Goal: Task Accomplishment & Management: Manage account settings

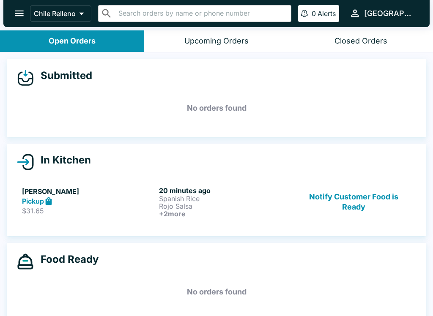
click at [244, 201] on p "Spanish Rice" at bounding box center [226, 199] width 134 height 8
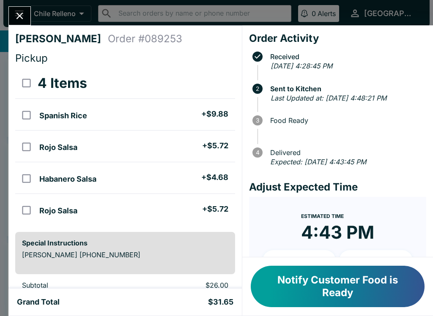
click at [375, 280] on button "Notify Customer Food is Ready" at bounding box center [338, 286] width 174 height 41
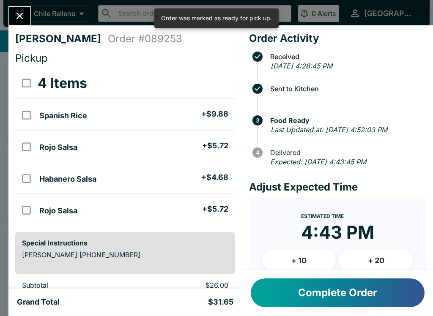
click at [319, 291] on button "Complete Order" at bounding box center [338, 293] width 174 height 29
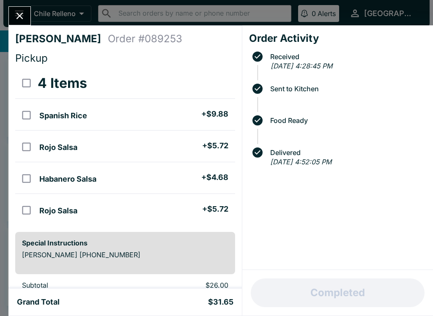
click at [20, 11] on icon "Close" at bounding box center [19, 15] width 11 height 11
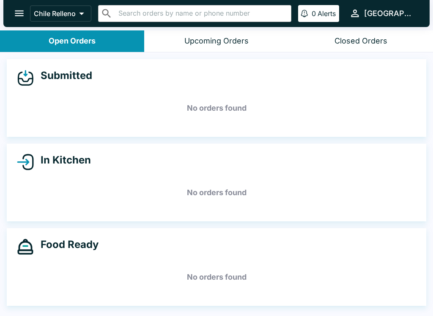
click at [339, 41] on div "Closed Orders" at bounding box center [360, 41] width 53 height 10
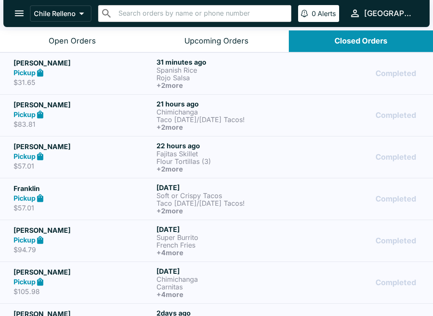
click at [66, 35] on button "Open Orders" at bounding box center [72, 41] width 144 height 22
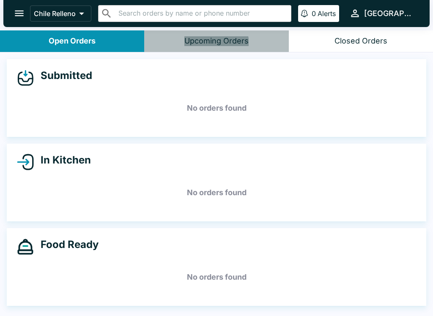
click at [193, 46] on button "Upcoming Orders" at bounding box center [216, 41] width 144 height 22
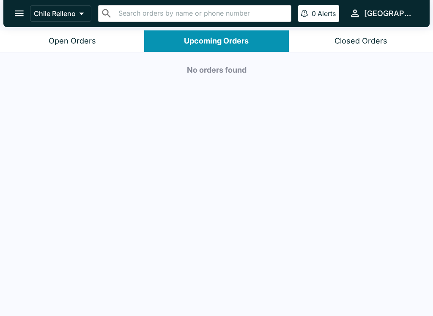
click at [74, 45] on div "Open Orders" at bounding box center [72, 41] width 47 height 10
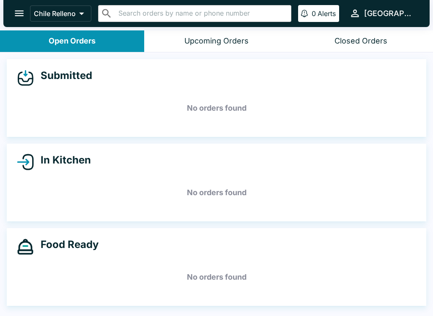
scroll to position [1, 0]
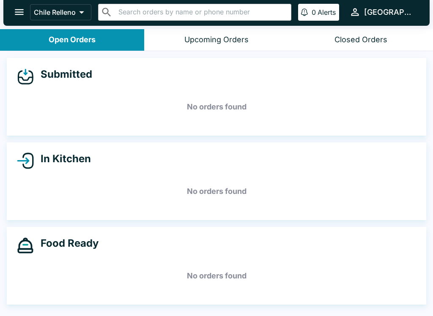
click at [69, 19] on button "Chile Relleno" at bounding box center [60, 12] width 61 height 16
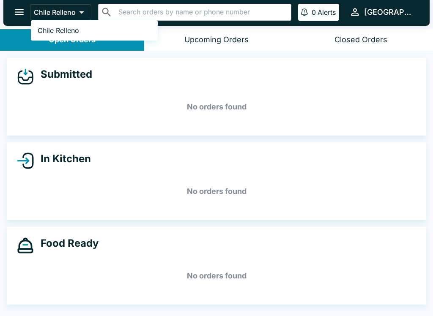
click at [11, 12] on div at bounding box center [216, 158] width 433 height 316
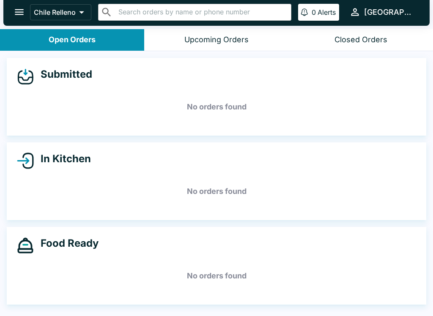
click at [18, 18] on icon "open drawer" at bounding box center [19, 11] width 11 height 11
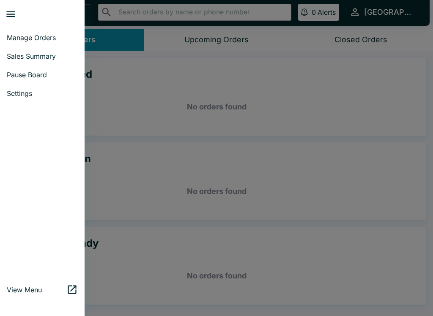
click at [314, 97] on div at bounding box center [216, 158] width 433 height 316
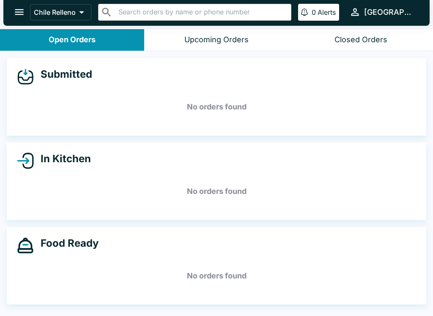
click at [405, 13] on div "[GEOGRAPHIC_DATA]" at bounding box center [390, 12] width 52 height 10
click at [402, 14] on div at bounding box center [216, 158] width 433 height 316
click at [358, 11] on icon "button" at bounding box center [355, 12] width 8 height 8
click at [11, 11] on div at bounding box center [216, 158] width 433 height 316
click at [19, 7] on icon "open drawer" at bounding box center [19, 11] width 11 height 11
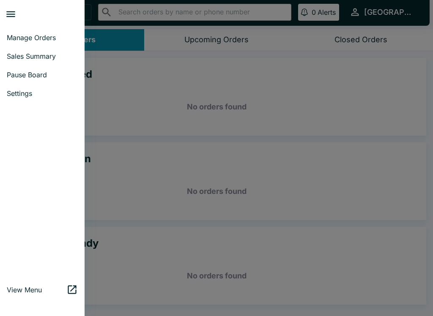
click at [359, 152] on div at bounding box center [216, 158] width 433 height 316
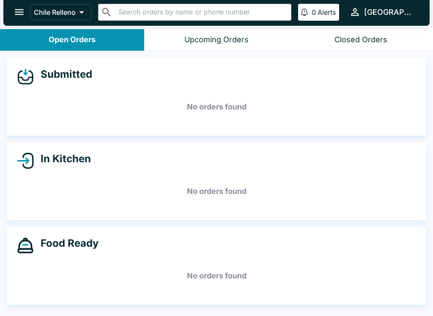
scroll to position [0, 0]
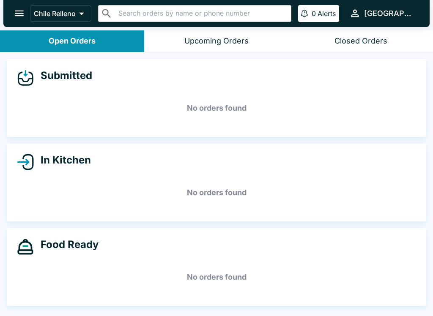
click at [80, 8] on icon at bounding box center [82, 14] width 12 height 12
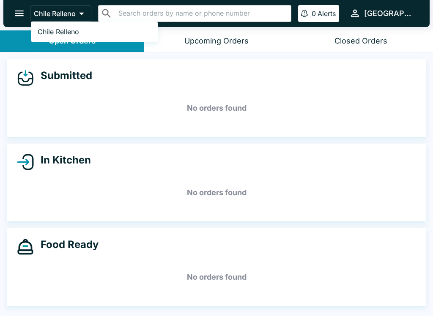
click at [219, 44] on div at bounding box center [216, 158] width 433 height 316
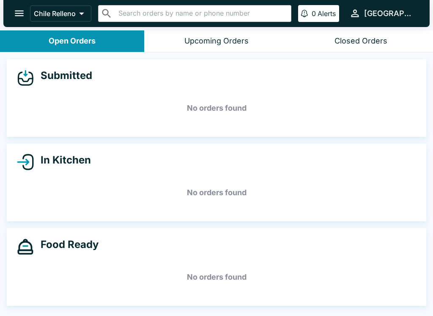
click at [231, 37] on div "Upcoming Orders" at bounding box center [216, 41] width 64 height 10
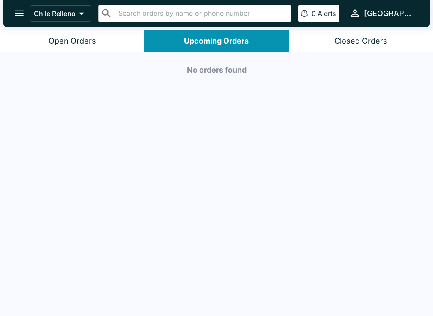
click at [90, 46] on button "Open Orders" at bounding box center [72, 41] width 144 height 22
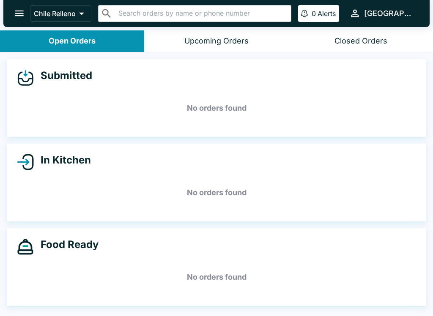
click at [176, 109] on h5 "No orders found" at bounding box center [216, 108] width 399 height 30
click at [130, 174] on div "In Kitchen No orders found" at bounding box center [216, 183] width 419 height 78
click at [81, 156] on h4 "In Kitchen" at bounding box center [62, 160] width 57 height 13
click at [17, 9] on icon "open drawer" at bounding box center [19, 13] width 11 height 11
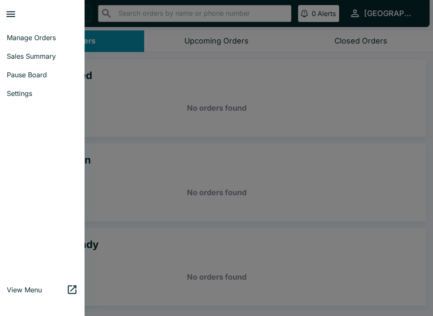
click at [34, 92] on span "Settings" at bounding box center [42, 93] width 71 height 8
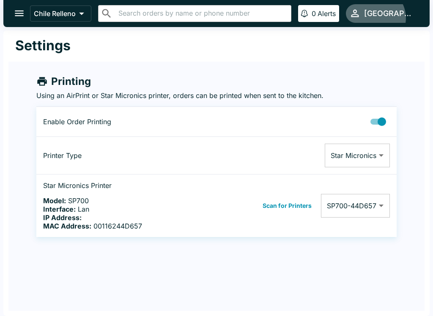
click at [409, 18] on div "[GEOGRAPHIC_DATA]" at bounding box center [390, 13] width 52 height 10
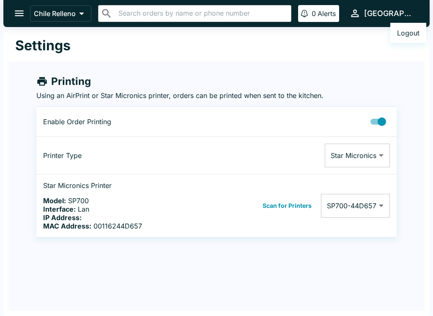
click at [18, 11] on div at bounding box center [216, 158] width 433 height 316
click at [16, 14] on icon "open drawer" at bounding box center [19, 14] width 9 height 6
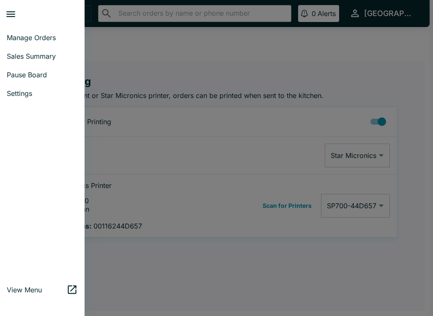
click at [27, 98] on link "Settings" at bounding box center [42, 93] width 85 height 19
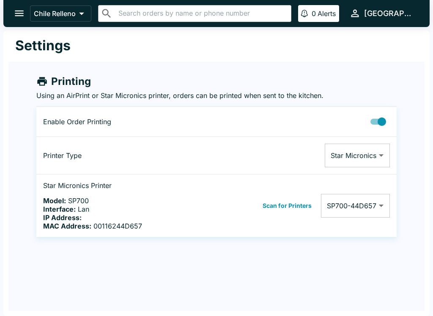
click at [19, 9] on icon "open drawer" at bounding box center [19, 13] width 11 height 11
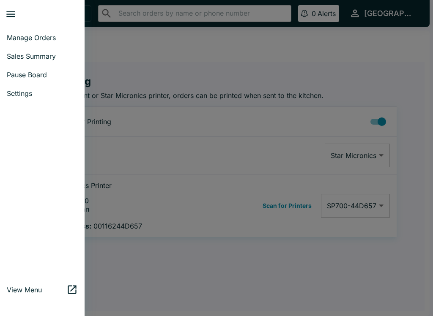
click at [42, 37] on span "Manage Orders" at bounding box center [42, 37] width 71 height 8
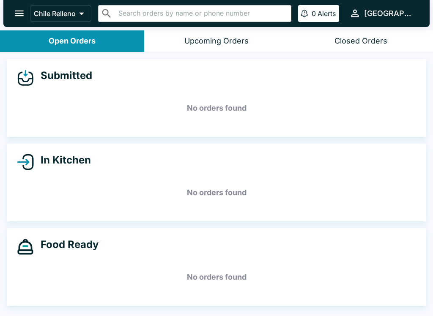
click at [402, 16] on div "[GEOGRAPHIC_DATA]" at bounding box center [390, 13] width 52 height 10
click at [226, 45] on div at bounding box center [216, 158] width 433 height 316
click at [233, 47] on button "Upcoming Orders" at bounding box center [216, 41] width 144 height 22
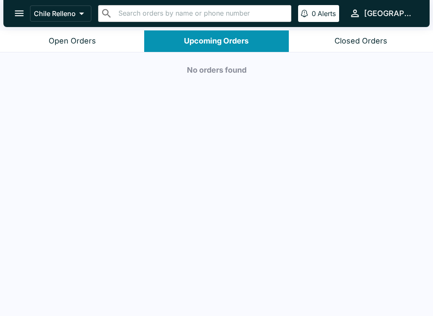
click at [370, 38] on div "Closed Orders" at bounding box center [360, 41] width 53 height 10
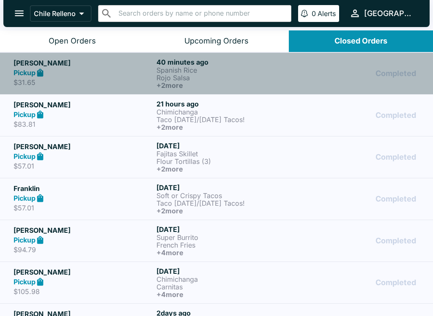
click at [172, 86] on h6 "+ 2 more" at bounding box center [225, 86] width 139 height 8
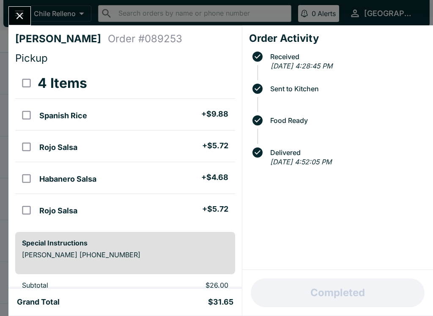
click at [23, 16] on icon "Close" at bounding box center [19, 15] width 11 height 11
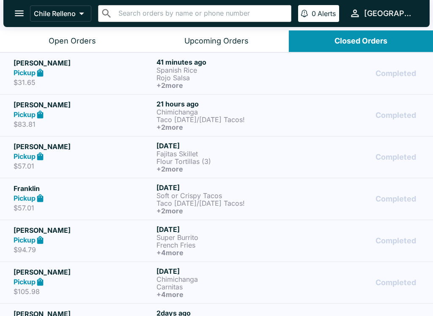
click at [408, 13] on div "[GEOGRAPHIC_DATA]" at bounding box center [390, 13] width 52 height 10
click at [94, 46] on div at bounding box center [216, 158] width 433 height 316
click at [79, 41] on div "Open Orders" at bounding box center [72, 41] width 47 height 10
